Goal: Navigation & Orientation: Find specific page/section

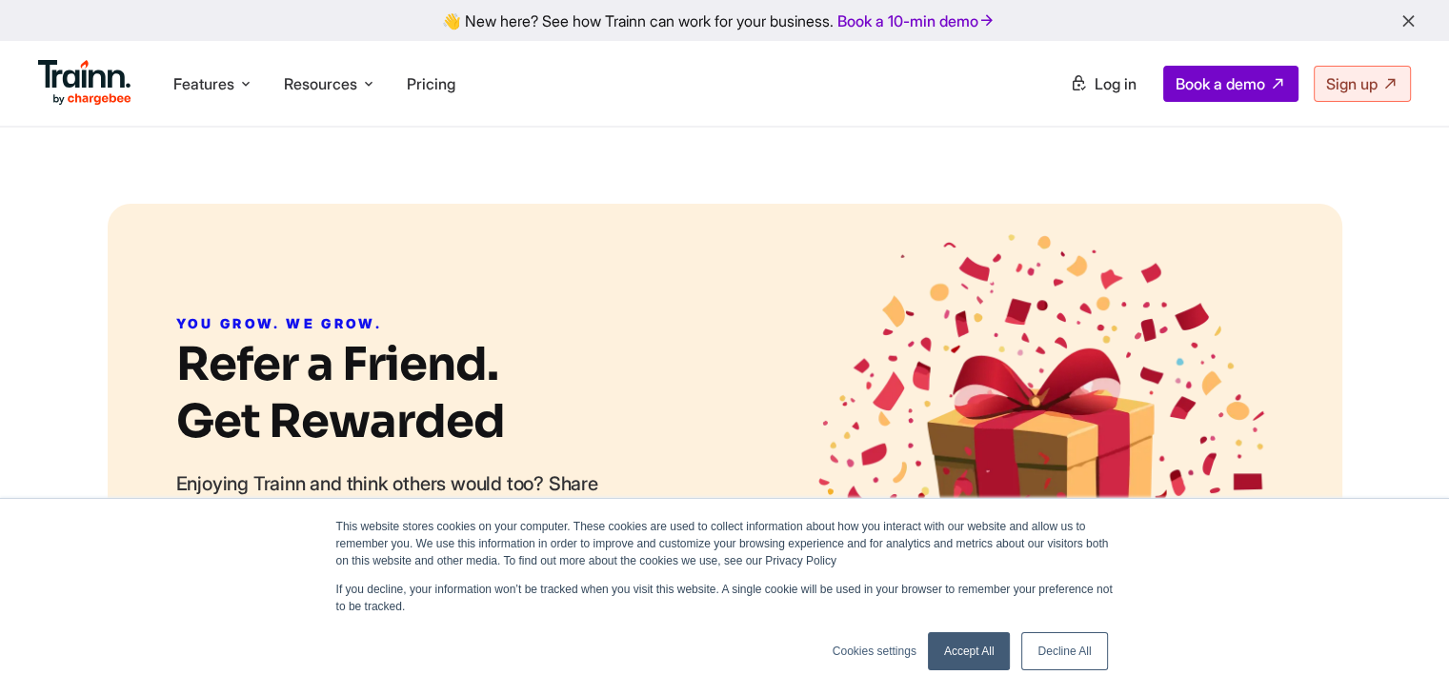
click at [255, 205] on section "YOU GROW. WE GROW. Refer a Friend. Get Rewarded Enjoying Trainn and think other…" at bounding box center [725, 452] width 1235 height 497
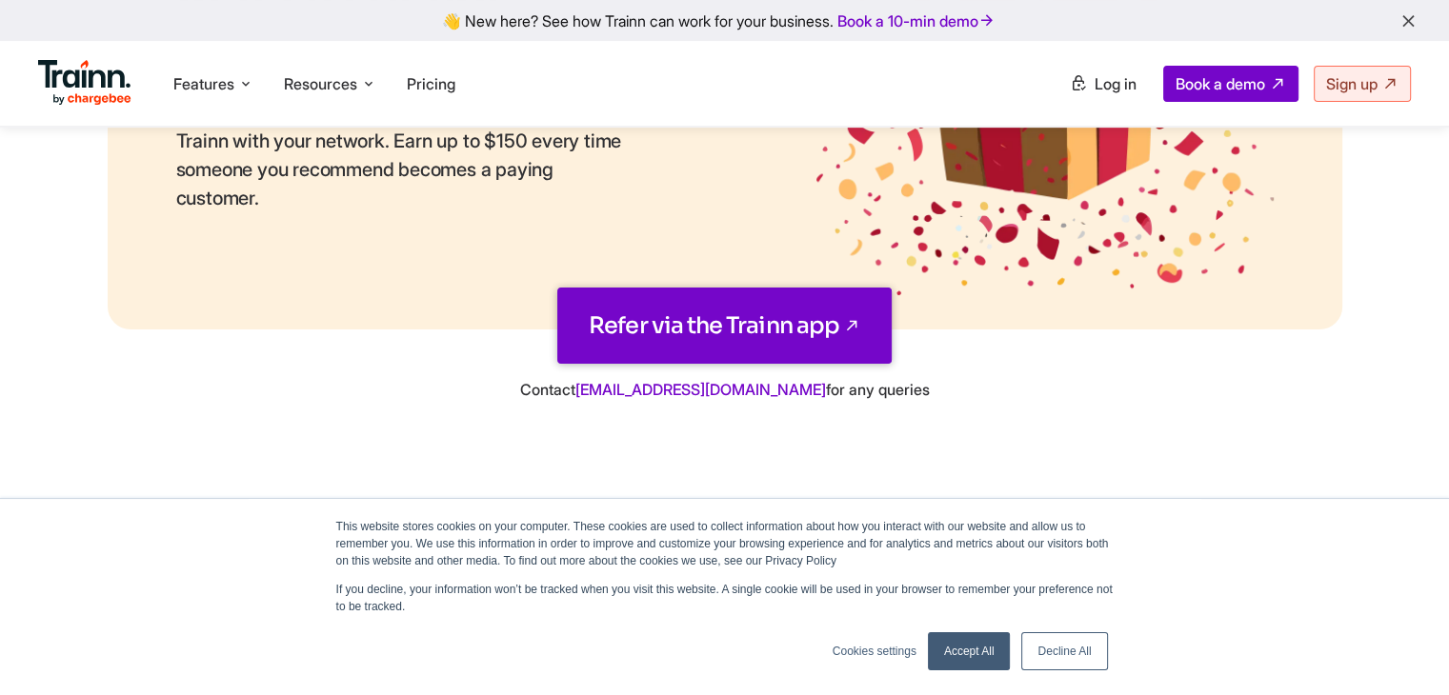
scroll to position [387, 0]
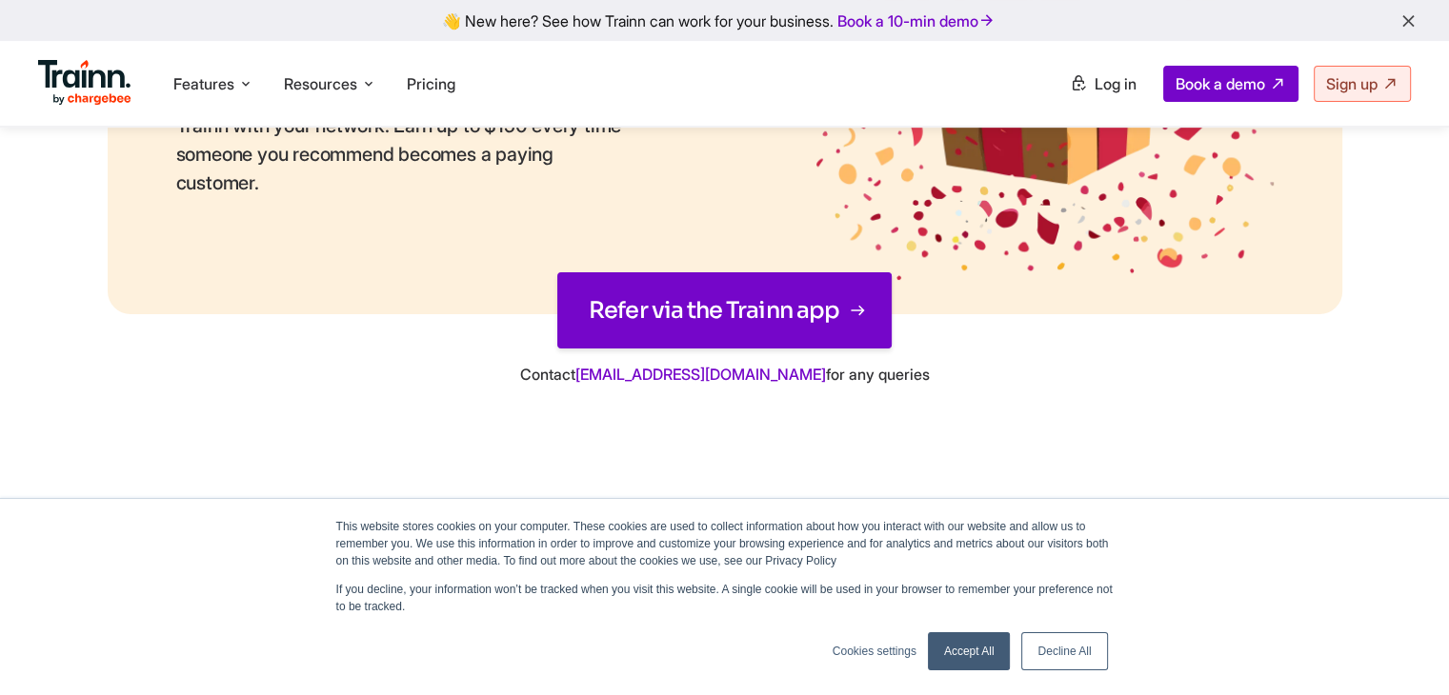
click at [593, 304] on link "Refer via the Trainn app" at bounding box center [724, 310] width 334 height 76
click at [118, 82] on img at bounding box center [84, 83] width 93 height 46
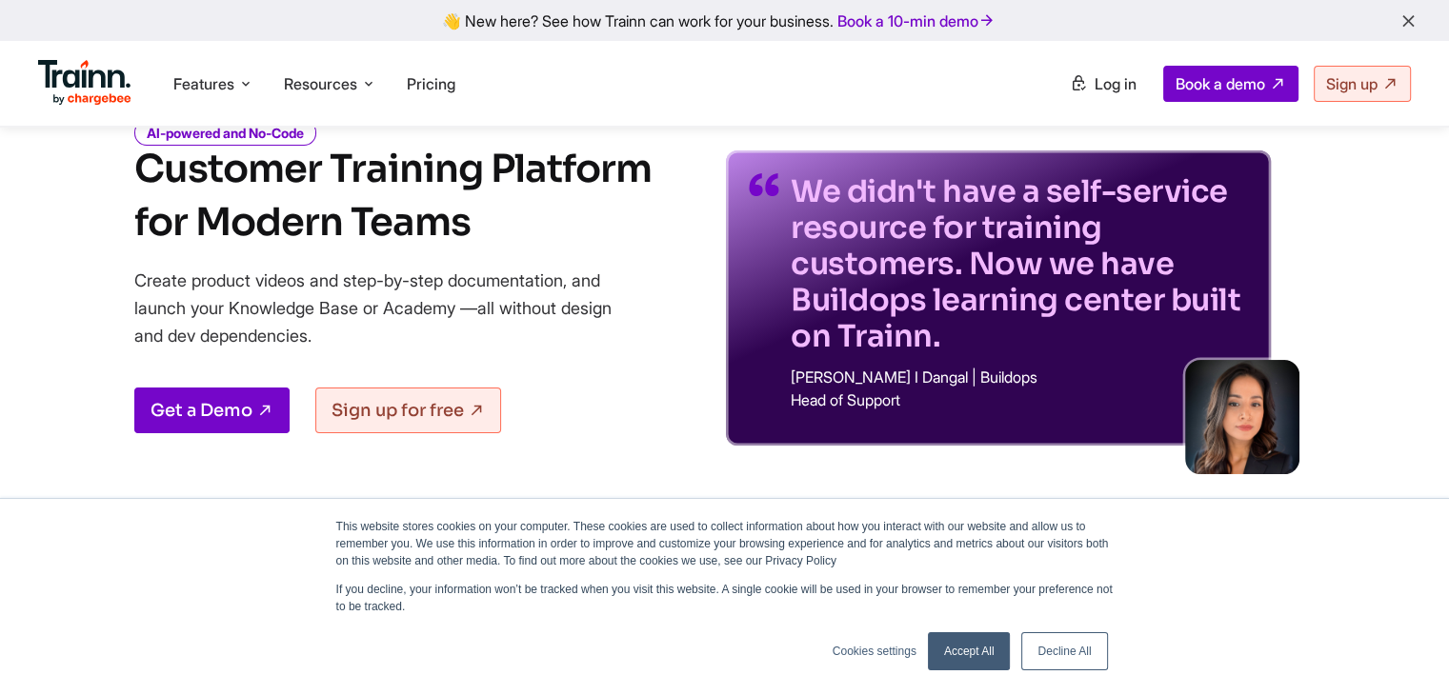
scroll to position [111, 0]
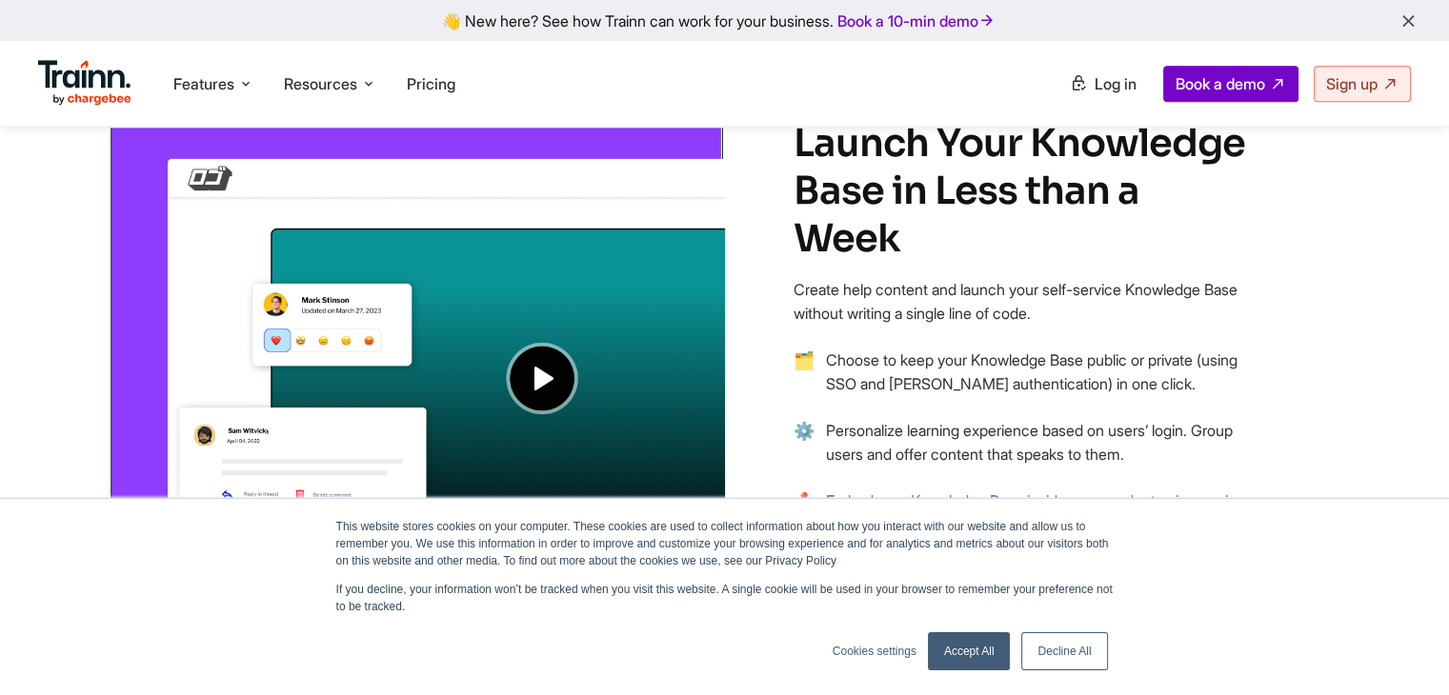
scroll to position [1489, 0]
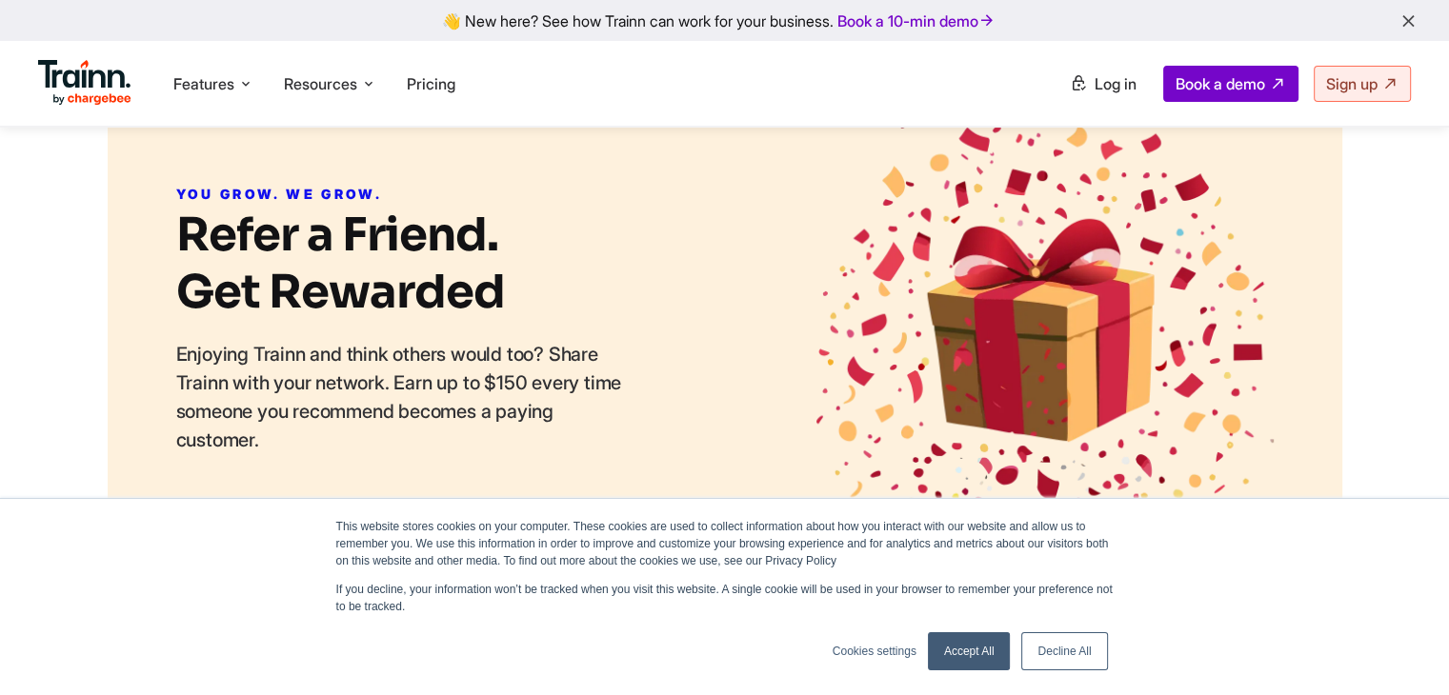
scroll to position [53, 0]
